Goal: Use online tool/utility: Utilize a website feature to perform a specific function

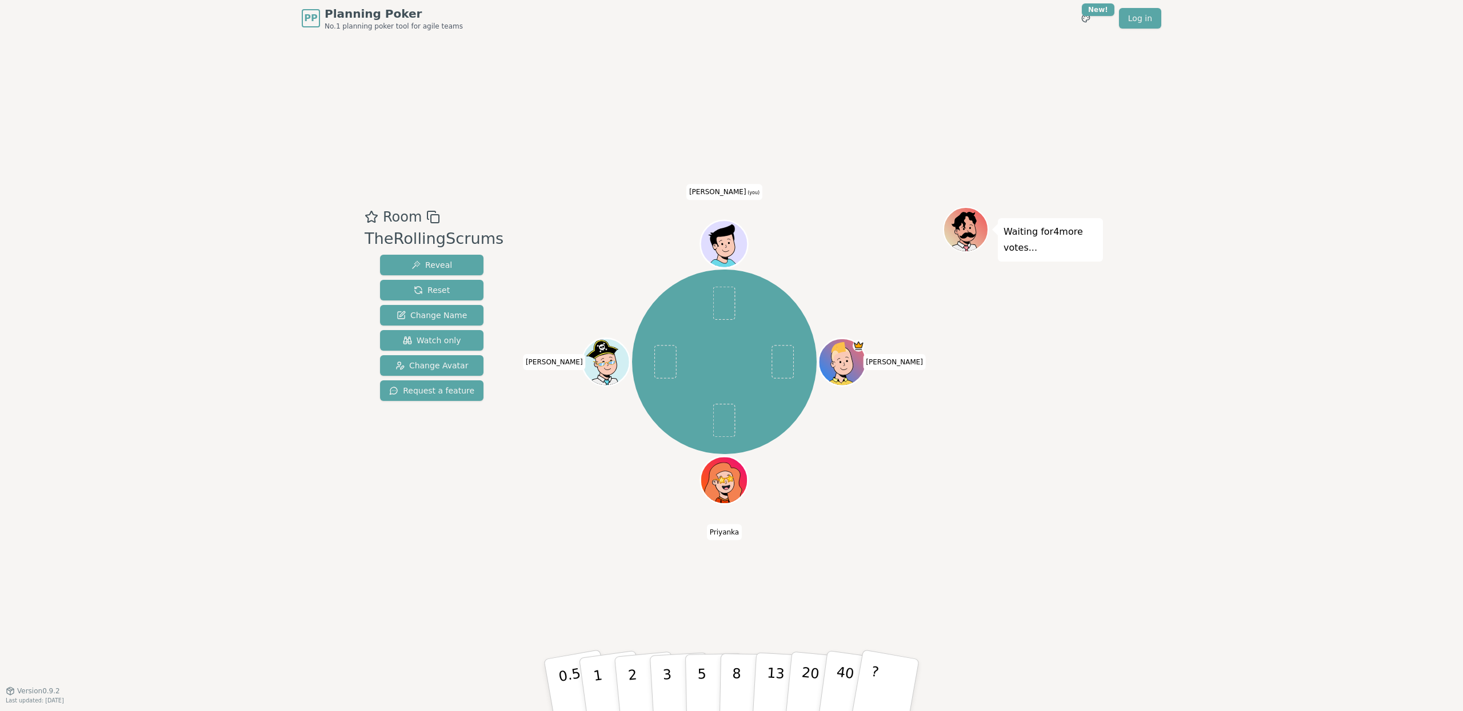
click at [375, 130] on div "Room TheRollingScrums Reveal Reset Change Name Watch only Change Avatar Request…" at bounding box center [731, 364] width 743 height 654
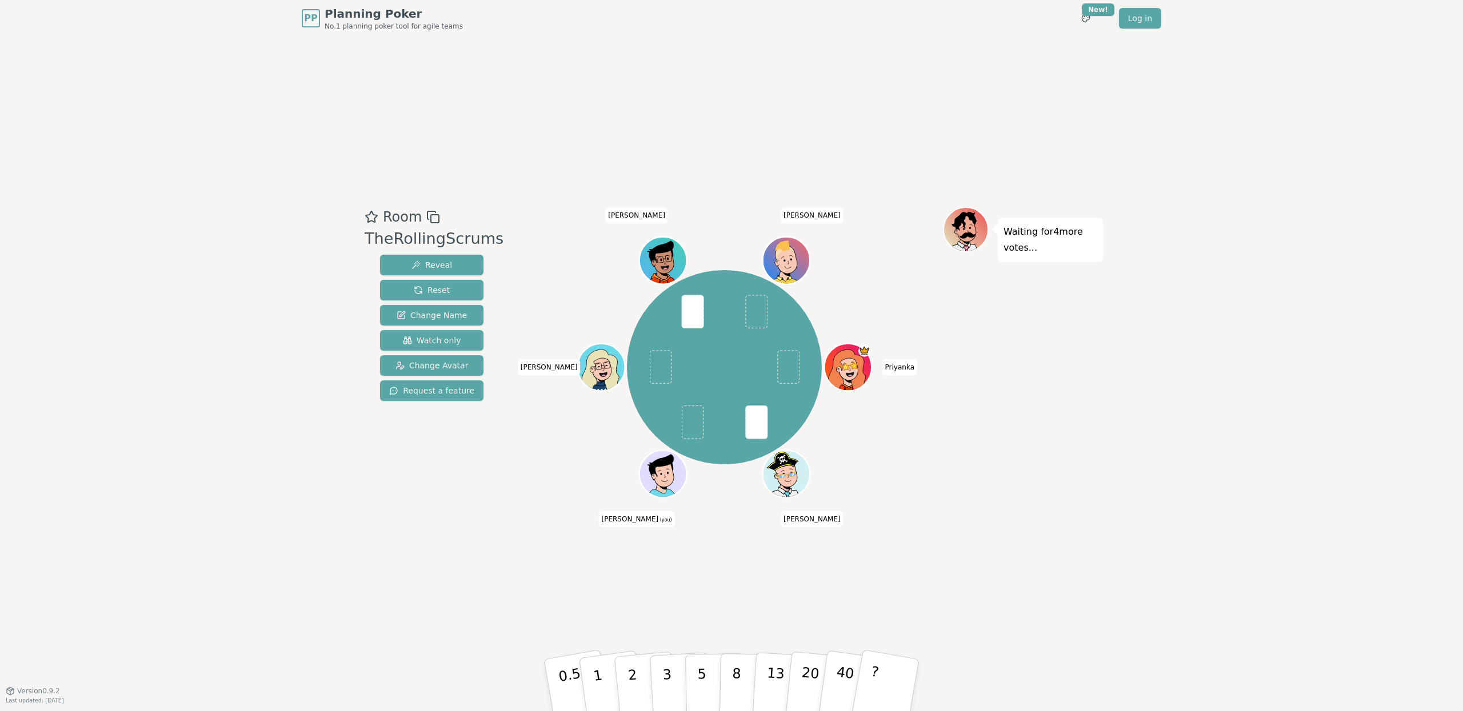
click at [1040, 434] on div "Waiting for 4 more votes..." at bounding box center [1023, 364] width 160 height 314
click at [671, 690] on p "3" at bounding box center [668, 686] width 13 height 62
click at [987, 538] on div "Room TheRollingScrums Reveal Reset Change Name Watch only Change Avatar Request…" at bounding box center [731, 364] width 743 height 654
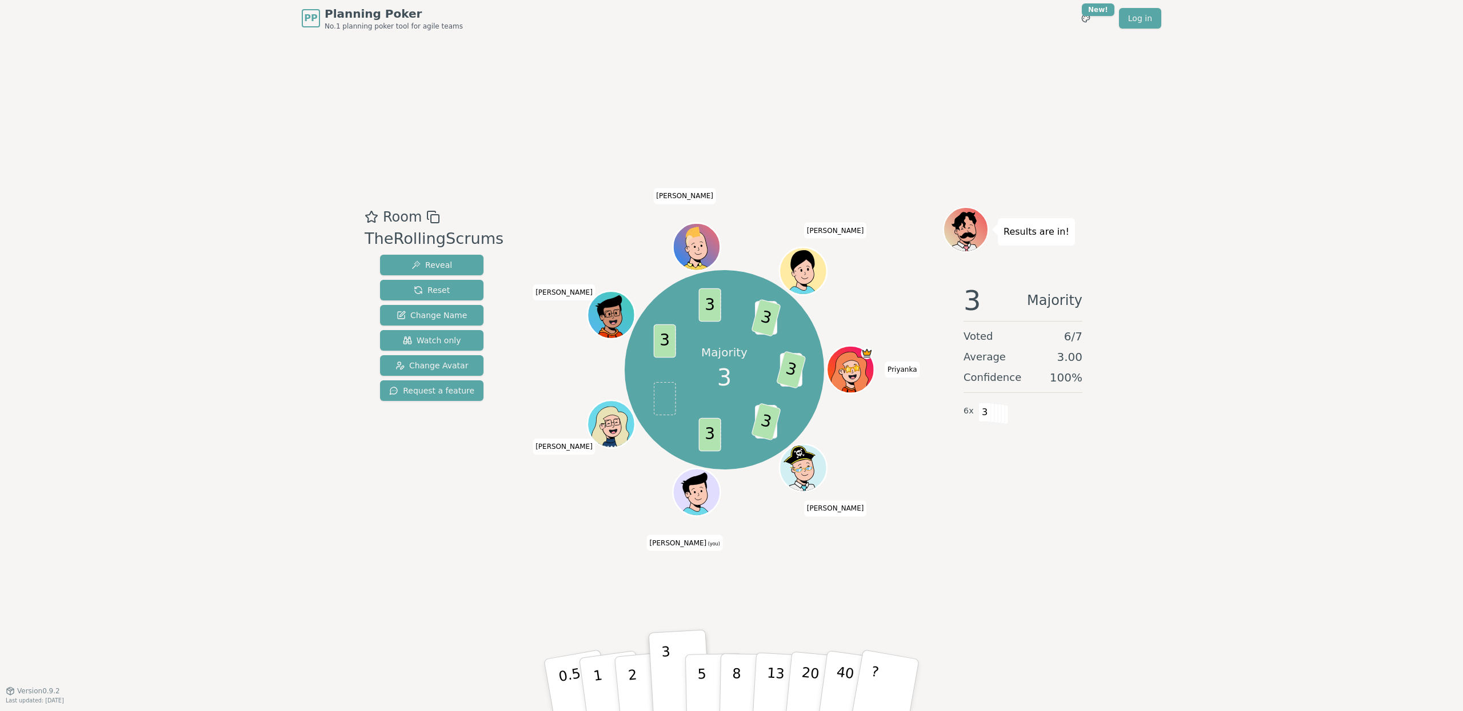
click at [432, 472] on div "Room TheRollingScrums Reveal Reset Change Name Watch only Change Avatar Request…" at bounding box center [431, 364] width 143 height 314
click at [444, 283] on button "Reset" at bounding box center [431, 290] width 103 height 21
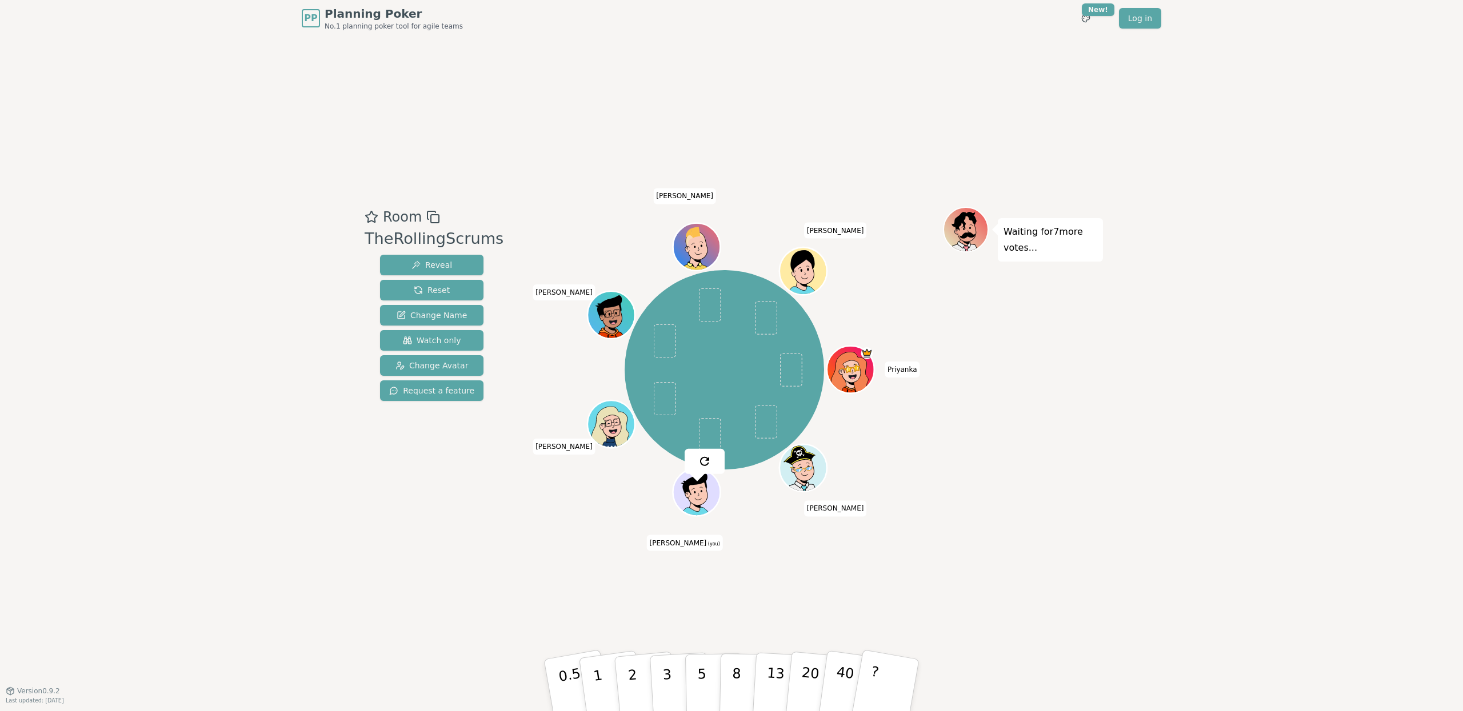
click at [283, 282] on div "PP Planning Poker No.1 planning poker tool for agile teams Toggle theme New! Lo…" at bounding box center [731, 355] width 1463 height 711
click at [674, 671] on button "3" at bounding box center [680, 685] width 62 height 89
click at [545, 595] on div "Room TheRollingScrums Reveal Reset Change Name Watch only Change Avatar Request…" at bounding box center [731, 364] width 743 height 654
click at [627, 684] on button "2" at bounding box center [645, 685] width 65 height 91
click at [563, 607] on div "Room TheRollingScrums Reveal Reset Change Name Watch only Change Avatar Request…" at bounding box center [731, 364] width 743 height 654
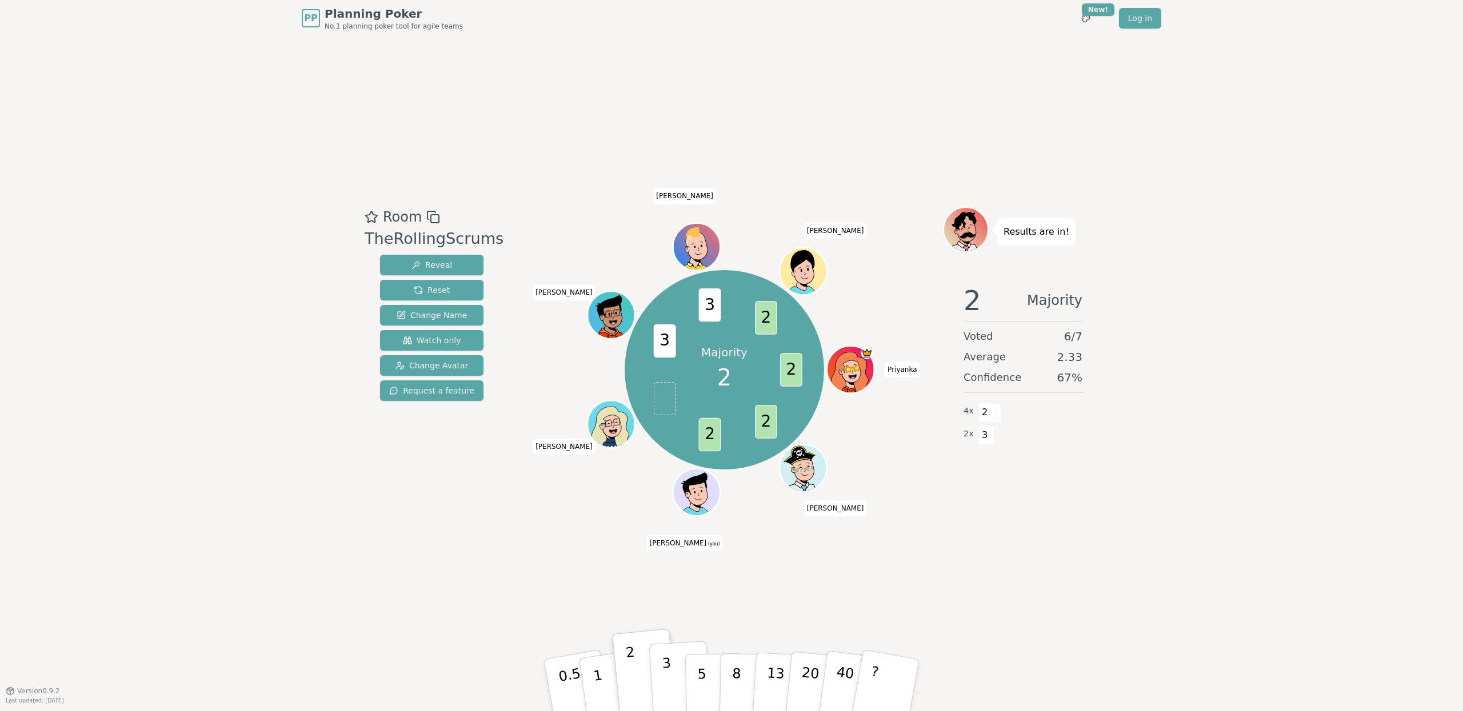
click at [666, 688] on p "3" at bounding box center [668, 686] width 13 height 62
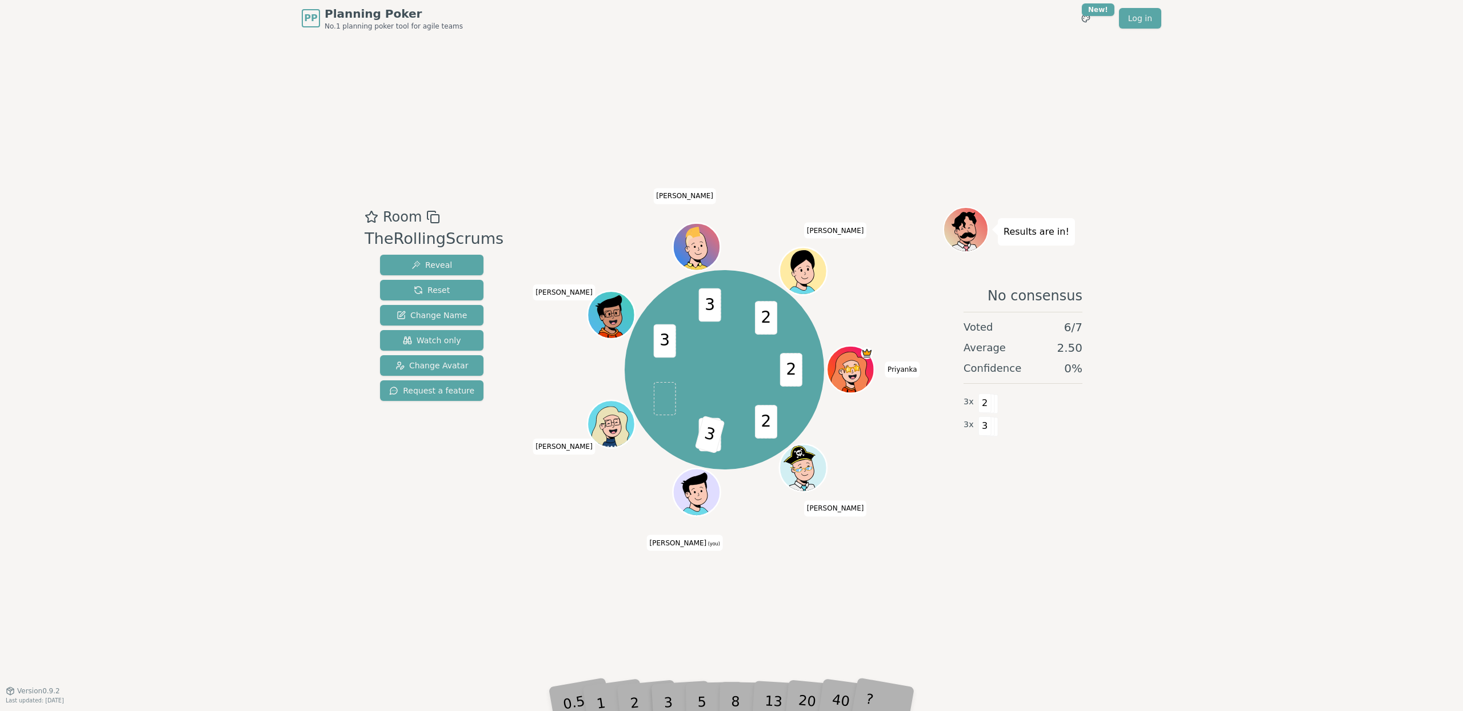
click at [498, 615] on div "Room TheRollingScrums Reveal Reset Change Name Watch only Change Avatar Request…" at bounding box center [731, 364] width 743 height 654
